Goal: Information Seeking & Learning: Learn about a topic

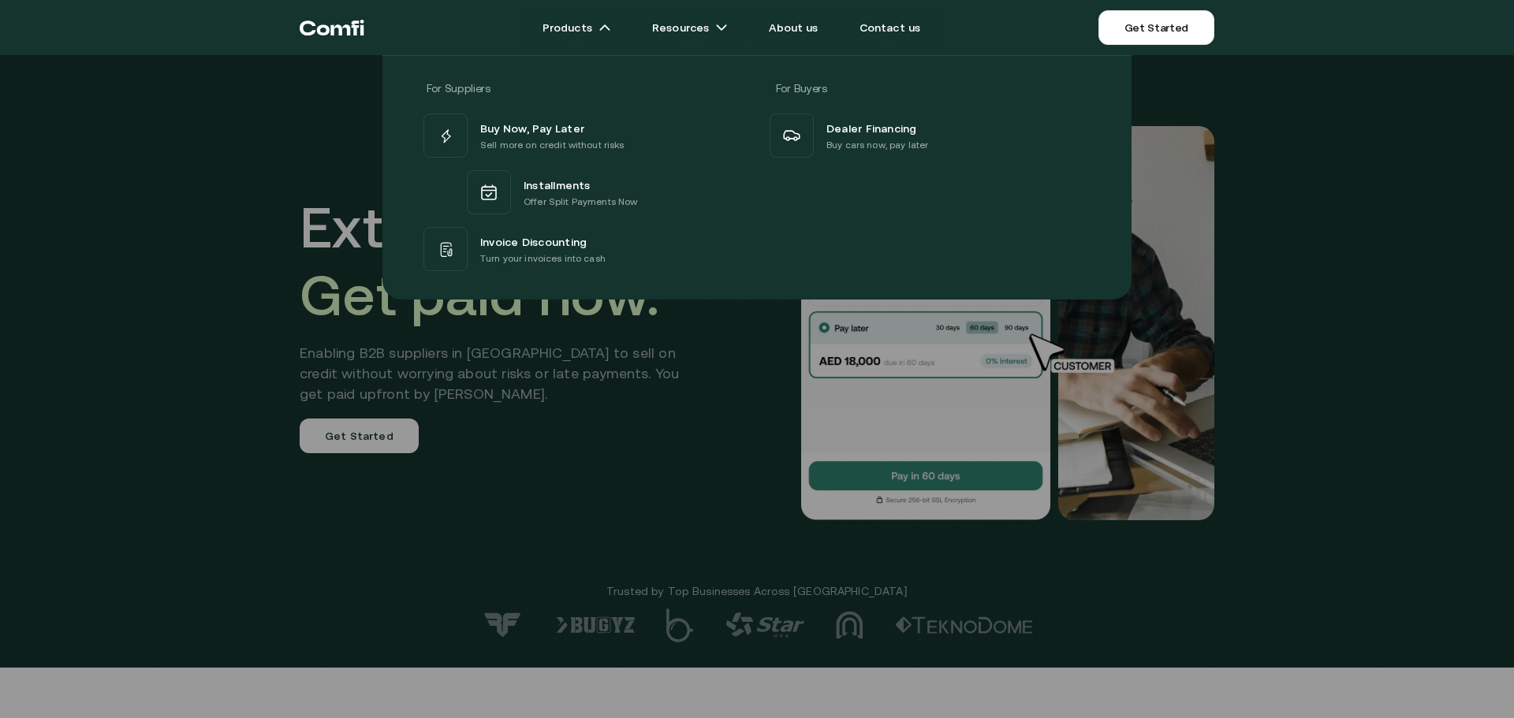
click at [246, 268] on div "For Suppliers For Buyers Buy Now, Pay Later Sell more on credit without risks I…" at bounding box center [757, 171] width 1514 height 256
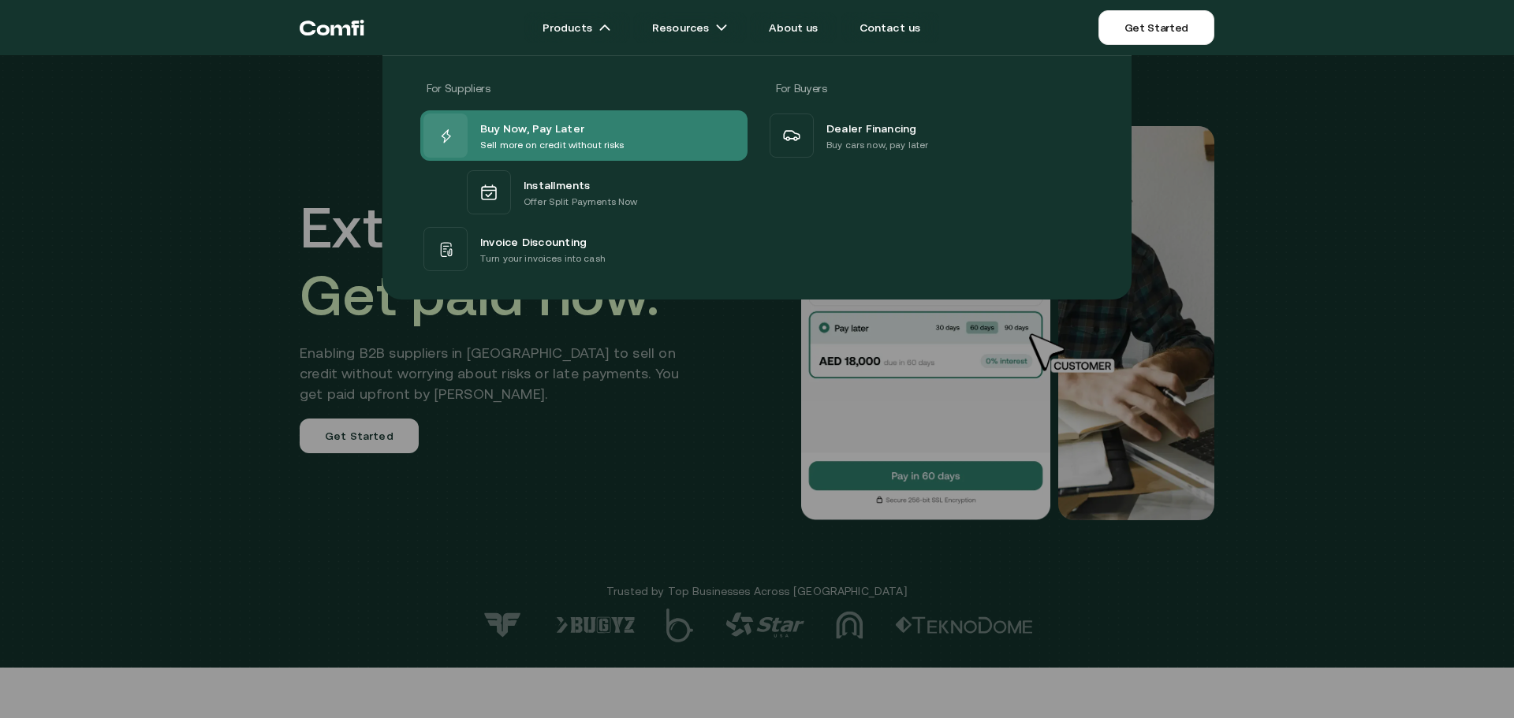
click at [545, 126] on span "Buy Now, Pay Later" at bounding box center [532, 127] width 104 height 19
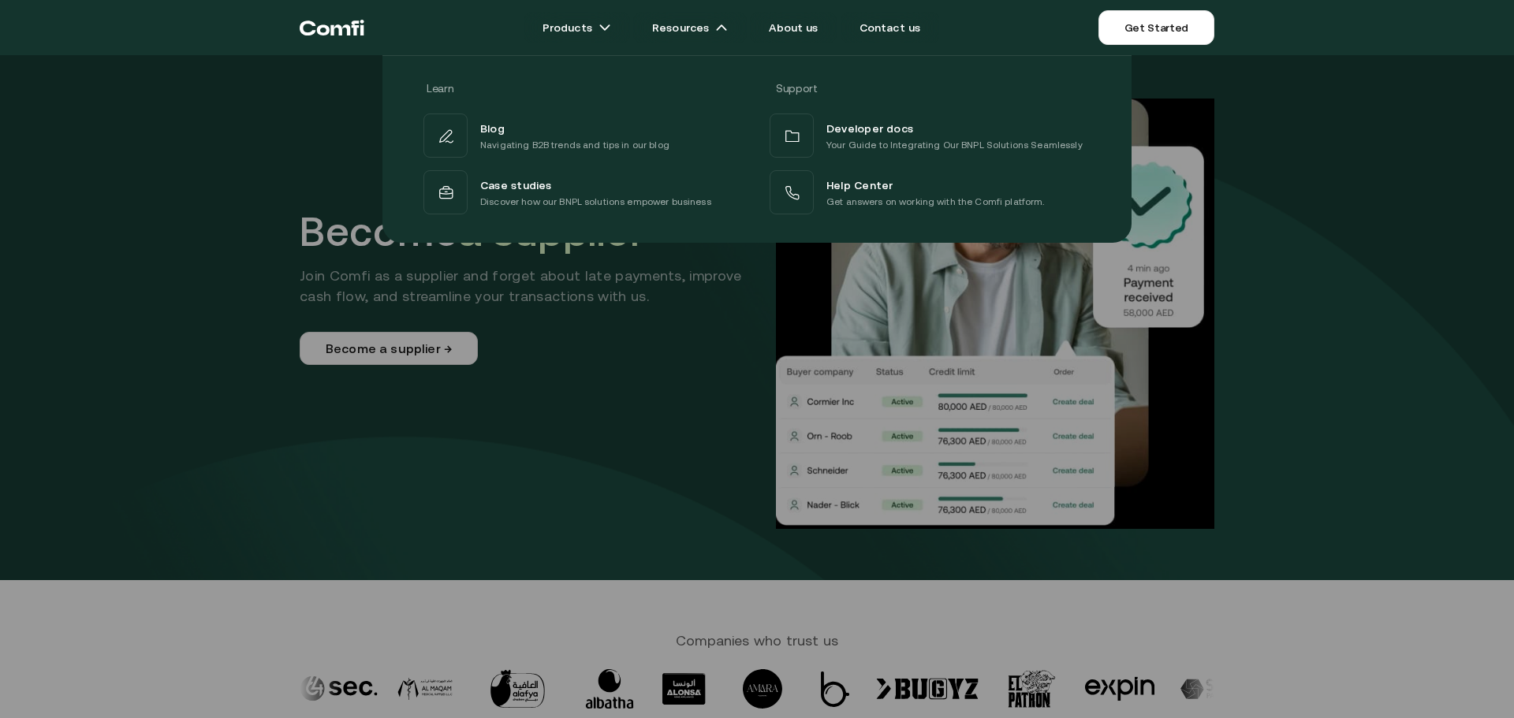
click at [551, 392] on div at bounding box center [757, 414] width 1514 height 718
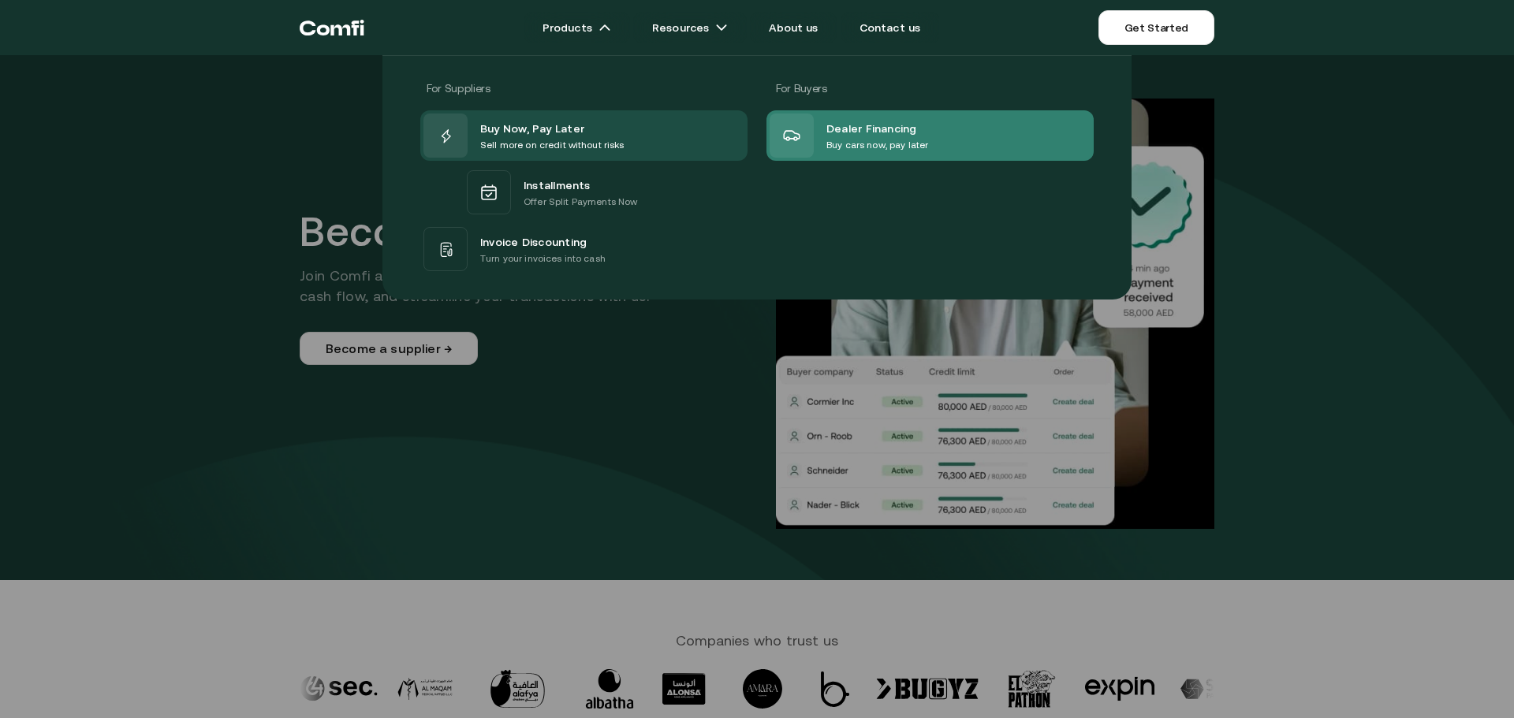
click at [858, 125] on span "Dealer Financing" at bounding box center [872, 127] width 91 height 19
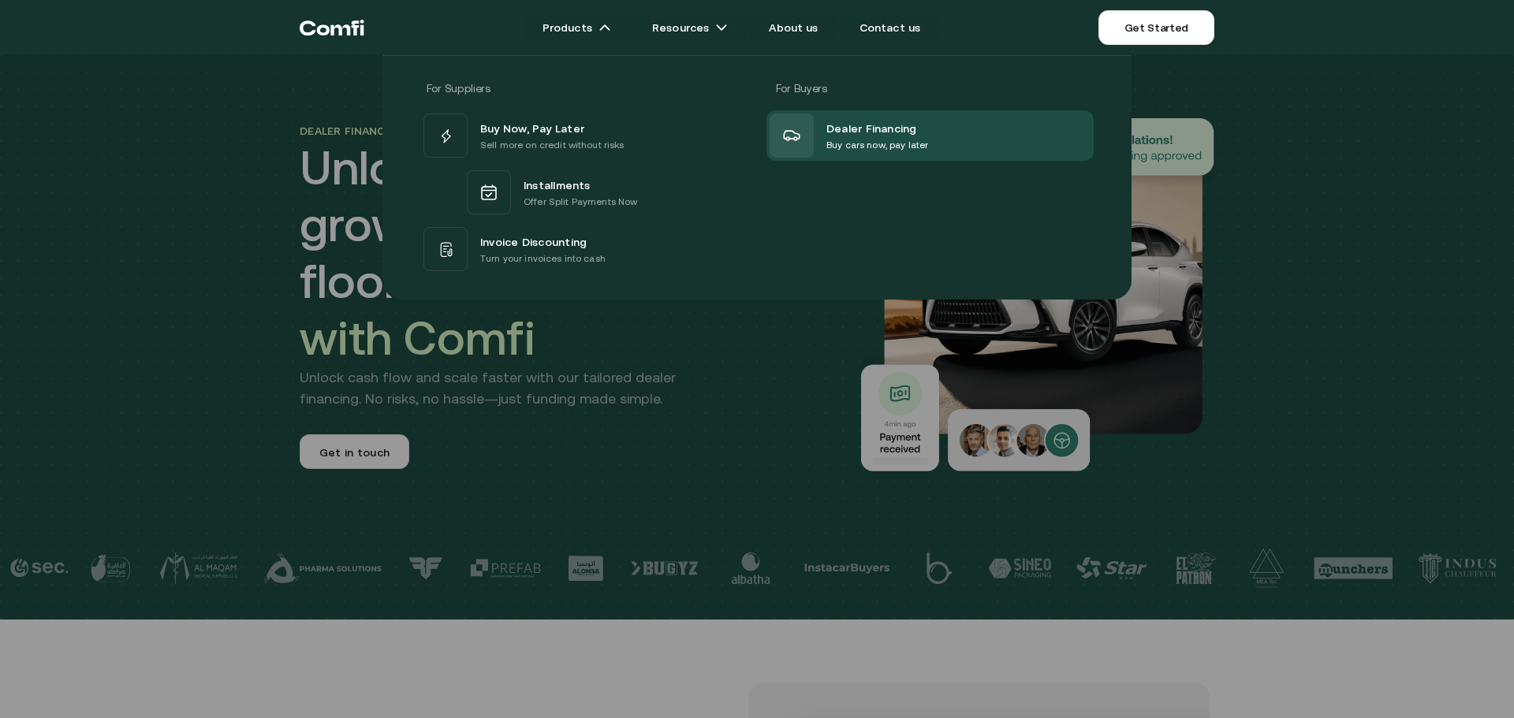
click at [547, 135] on span "Buy Now, Pay Later" at bounding box center [532, 127] width 104 height 19
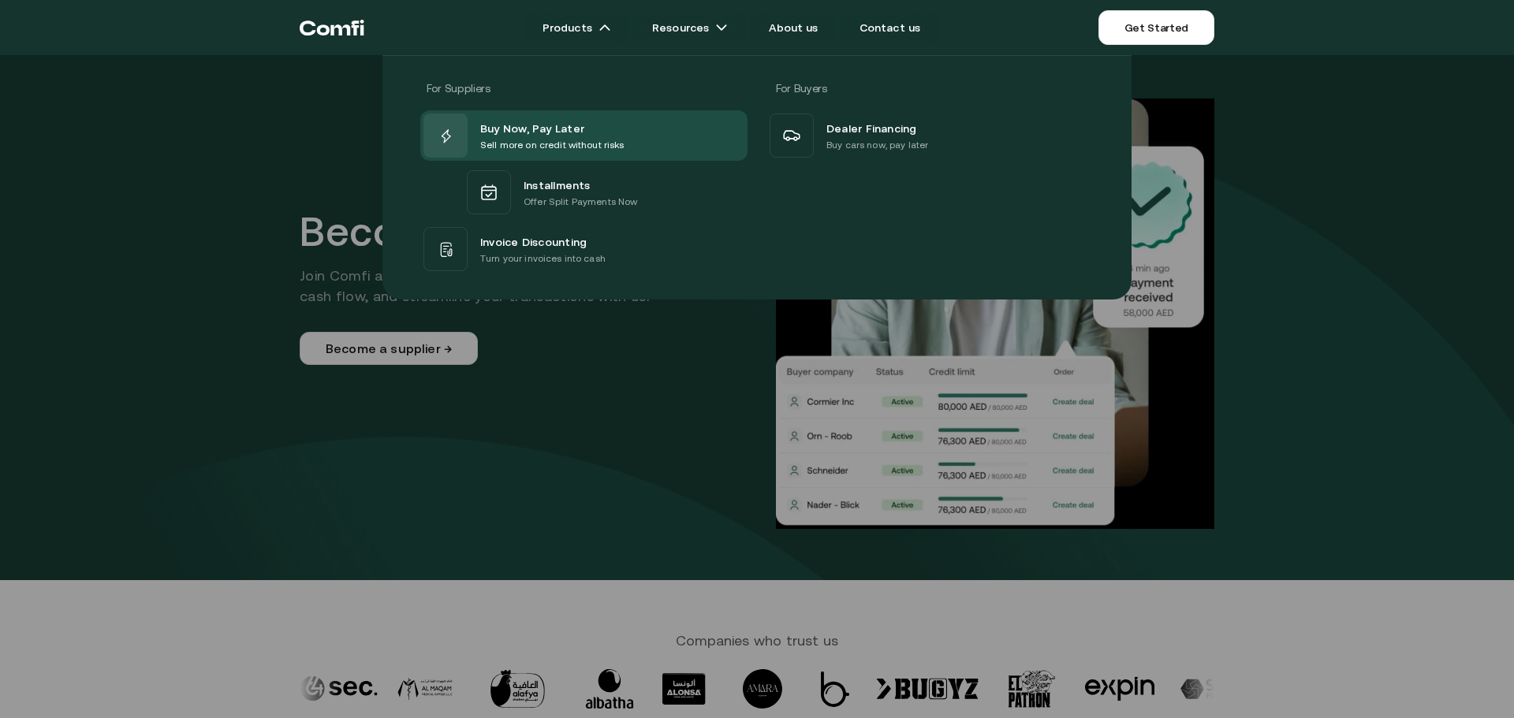
click at [568, 457] on div at bounding box center [757, 414] width 1514 height 718
